Goal: Transaction & Acquisition: Download file/media

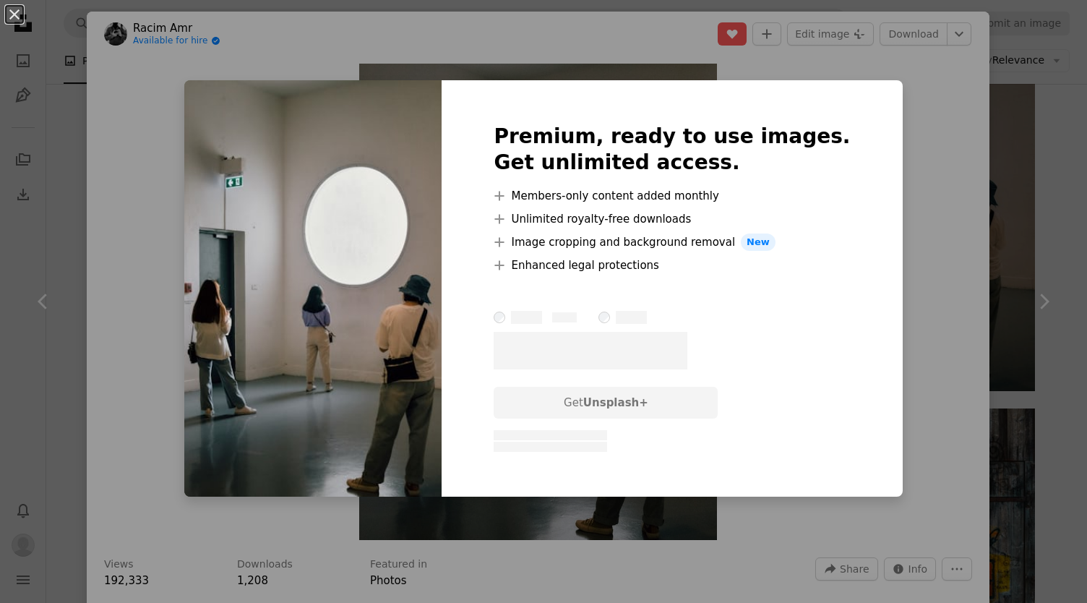
scroll to position [16274, 0]
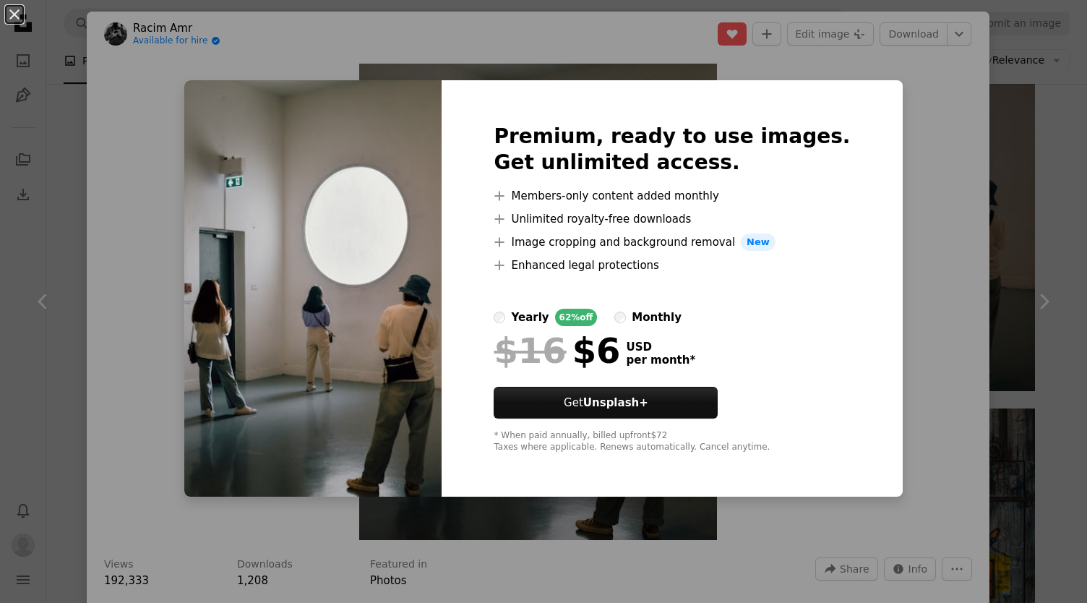
click at [908, 153] on div "An X shape Premium, ready to use images. Get unlimited access. A plus sign Memb…" at bounding box center [543, 301] width 1087 height 603
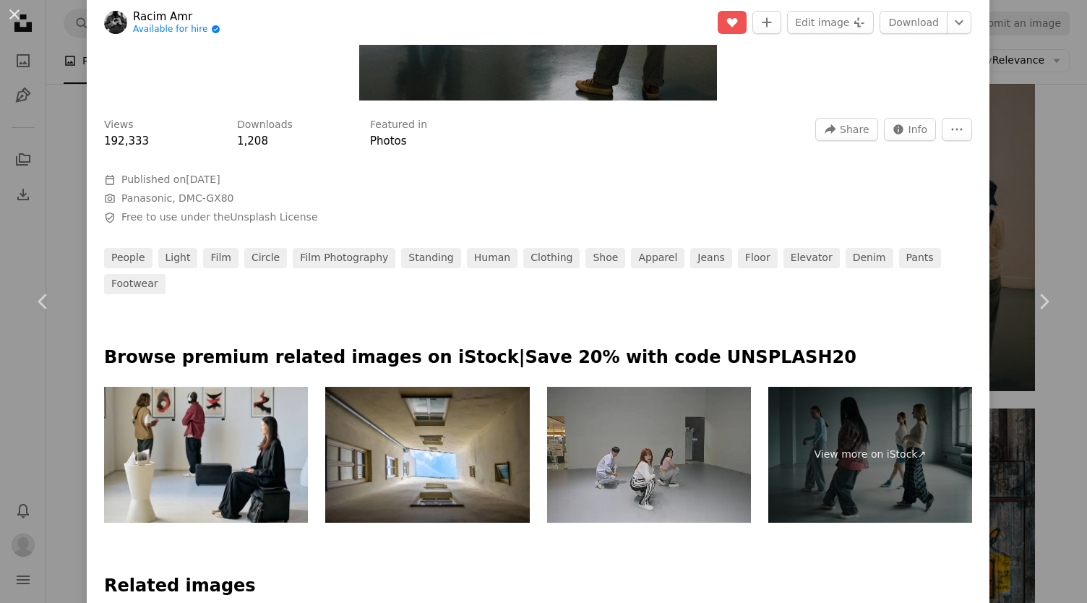
scroll to position [438, 0]
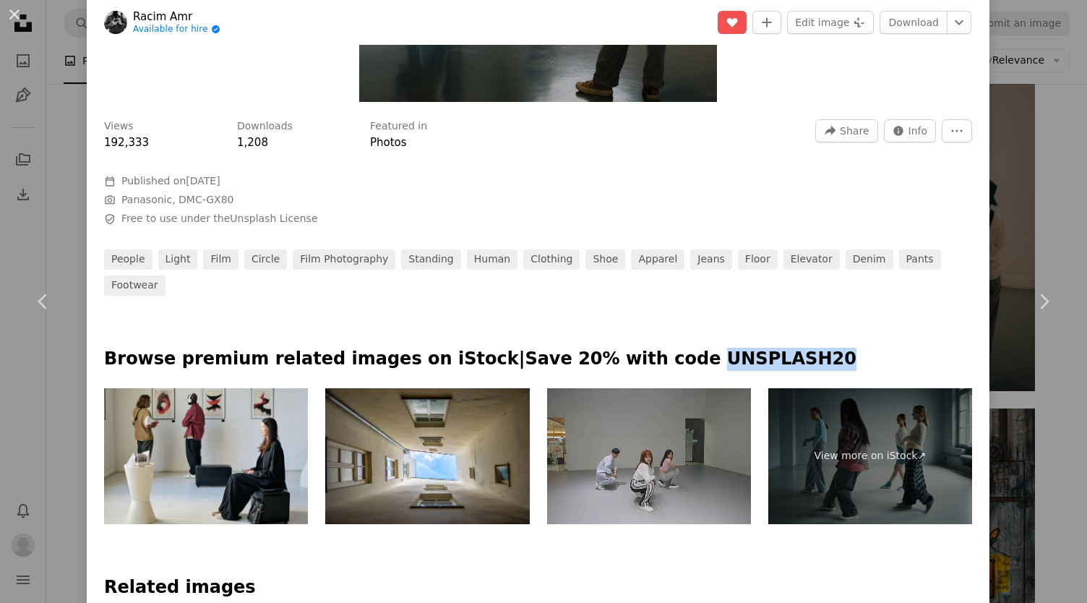
drag, startPoint x: 717, startPoint y: 341, endPoint x: 614, endPoint y: 339, distance: 103.4
click at [614, 348] on p "Browse premium related images on iStock | Save 20% with code UNSPLASH20" at bounding box center [538, 359] width 868 height 23
copy p "UNSPLASH20"
click at [824, 17] on button "Edit image Plus sign for Unsplash+" at bounding box center [830, 22] width 87 height 23
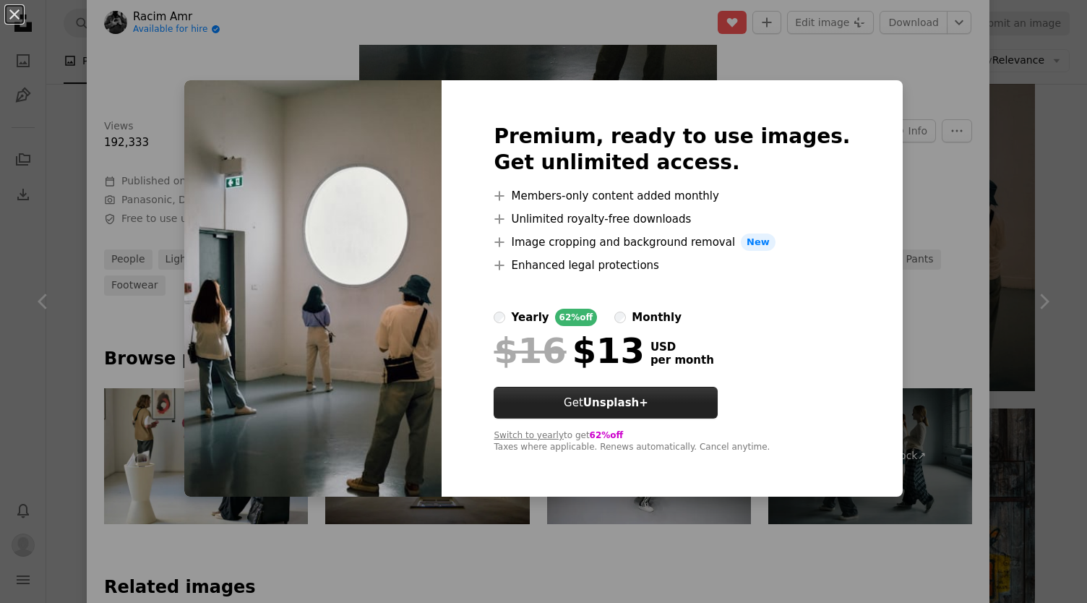
click at [648, 402] on strong "Unsplash+" at bounding box center [615, 402] width 65 height 13
